Goal: Register for event/course

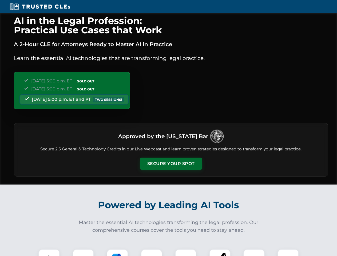
click at [171, 164] on button "Secure Your Spot" at bounding box center [171, 163] width 62 height 12
click at [49, 252] on img at bounding box center [48, 259] width 15 height 15
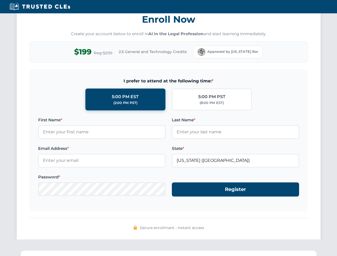
scroll to position [523, 0]
